Goal: Transaction & Acquisition: Purchase product/service

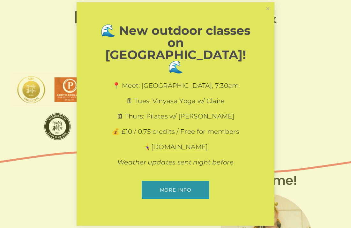
scroll to position [52, 0]
click at [267, 27] on div "🌊 New outdoor classes on [GEOGRAPHIC_DATA]! 🌊 📍 Meet: [GEOGRAPHIC_DATA], 7:30am…" at bounding box center [176, 113] width 198 height 223
click at [267, 14] on link "Close" at bounding box center [267, 8] width 11 height 11
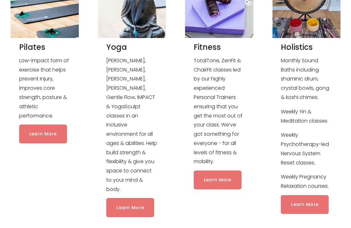
scroll to position [609, 0]
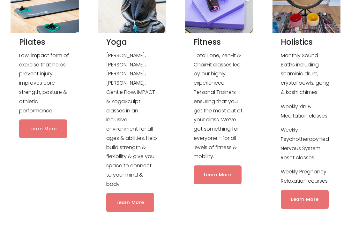
click at [217, 171] on link "Learn More" at bounding box center [218, 174] width 48 height 19
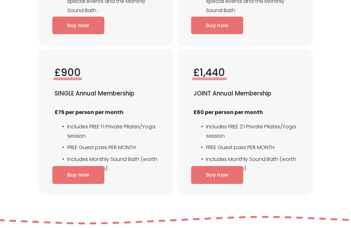
scroll to position [1315, 0]
click at [79, 78] on div "£900 SINGLE Annual Membership £75 per person per month Includes FREE 1:1 Privat…" at bounding box center [106, 118] width 103 height 107
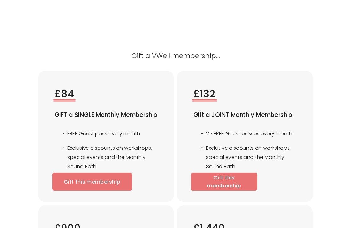
scroll to position [2347, 0]
click at [79, 78] on div "£84 GIFT a SINGLE Monthly Membership FREE Guest pass every month Exclusive disc…" at bounding box center [105, 135] width 135 height 131
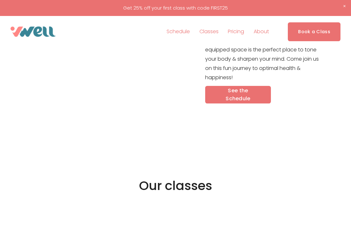
scroll to position [0, 0]
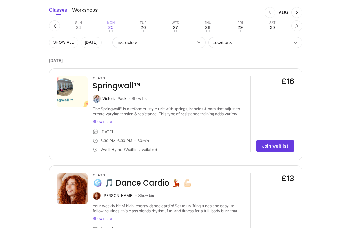
scroll to position [451, 0]
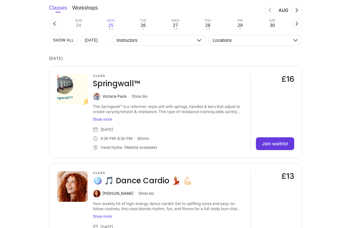
click at [217, 171] on div "Class 🪩 🎵 Dance Cardio 💃🏼 💪🏻" at bounding box center [169, 178] width 152 height 15
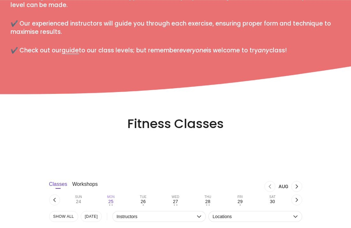
scroll to position [0, 0]
